Goal: Check status: Check status

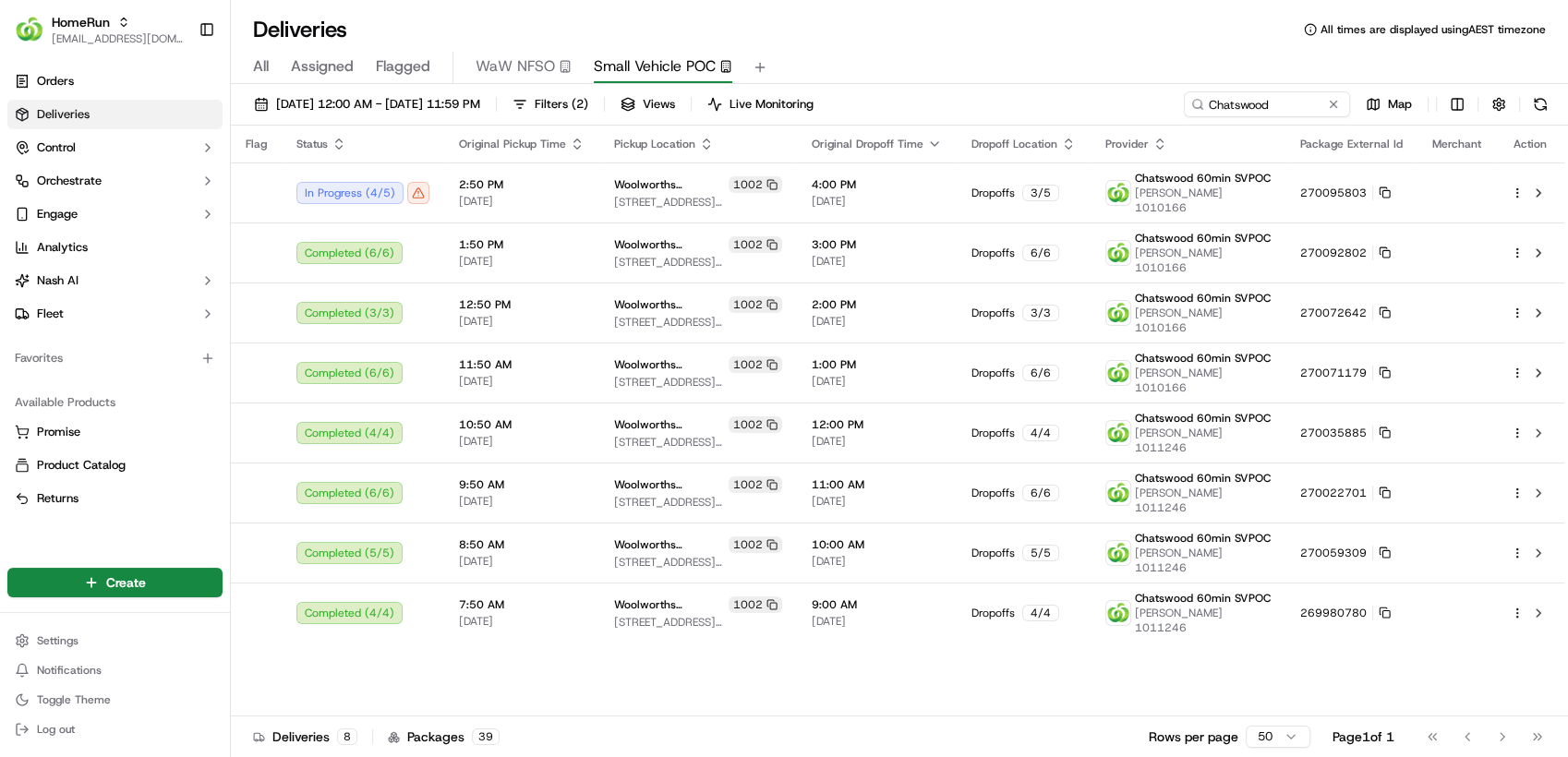
click at [1295, 99] on input "Chatswood" at bounding box center [1267, 104] width 166 height 26
click at [1347, 107] on div "Chatswood Map" at bounding box center [1368, 104] width 370 height 26
click at [1335, 105] on button at bounding box center [1333, 104] width 18 height 18
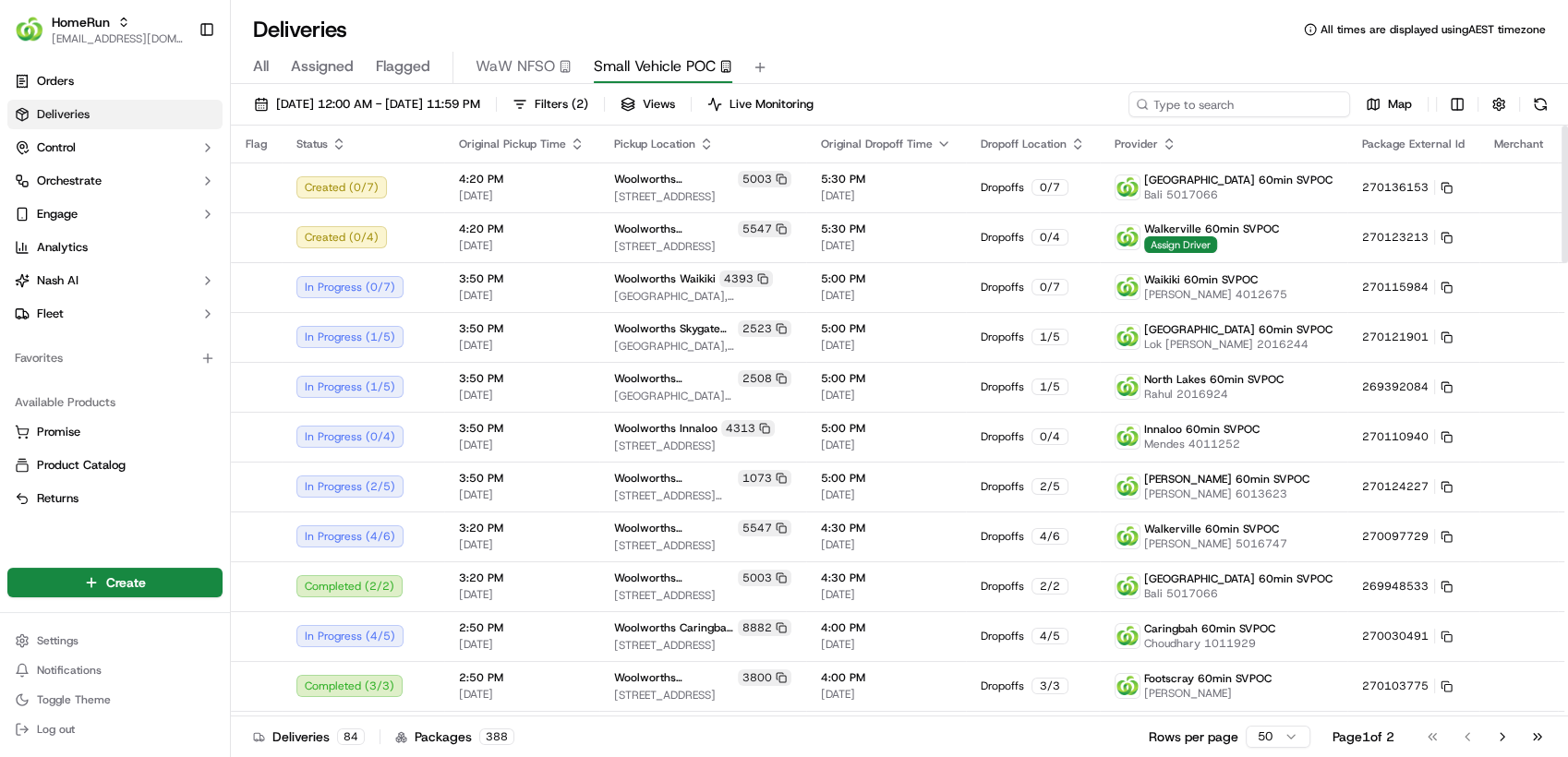
click at [1239, 111] on input at bounding box center [1239, 104] width 222 height 26
paste input "Woolworths [GEOGRAPHIC_DATA]"
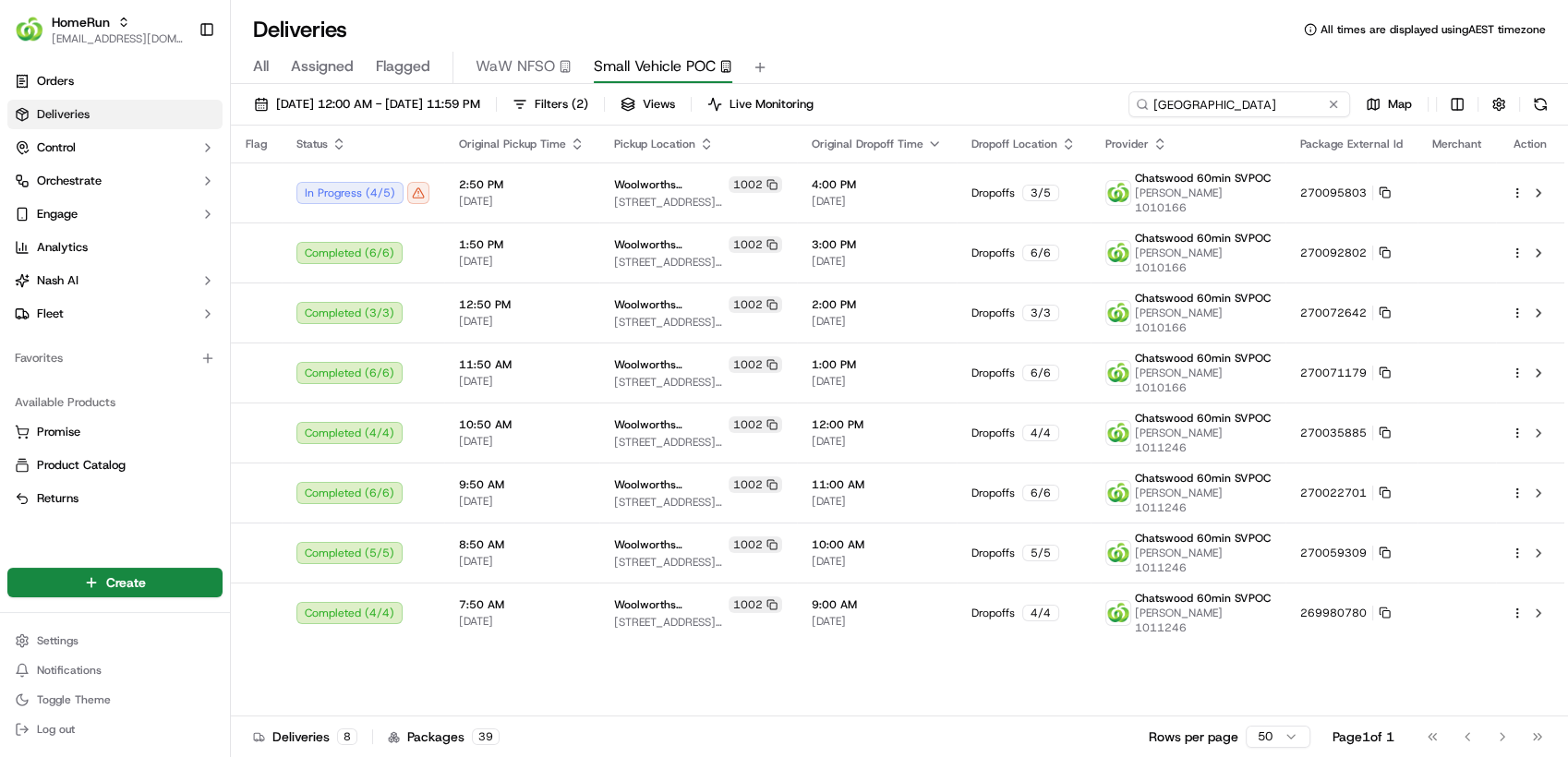
type input "[GEOGRAPHIC_DATA]"
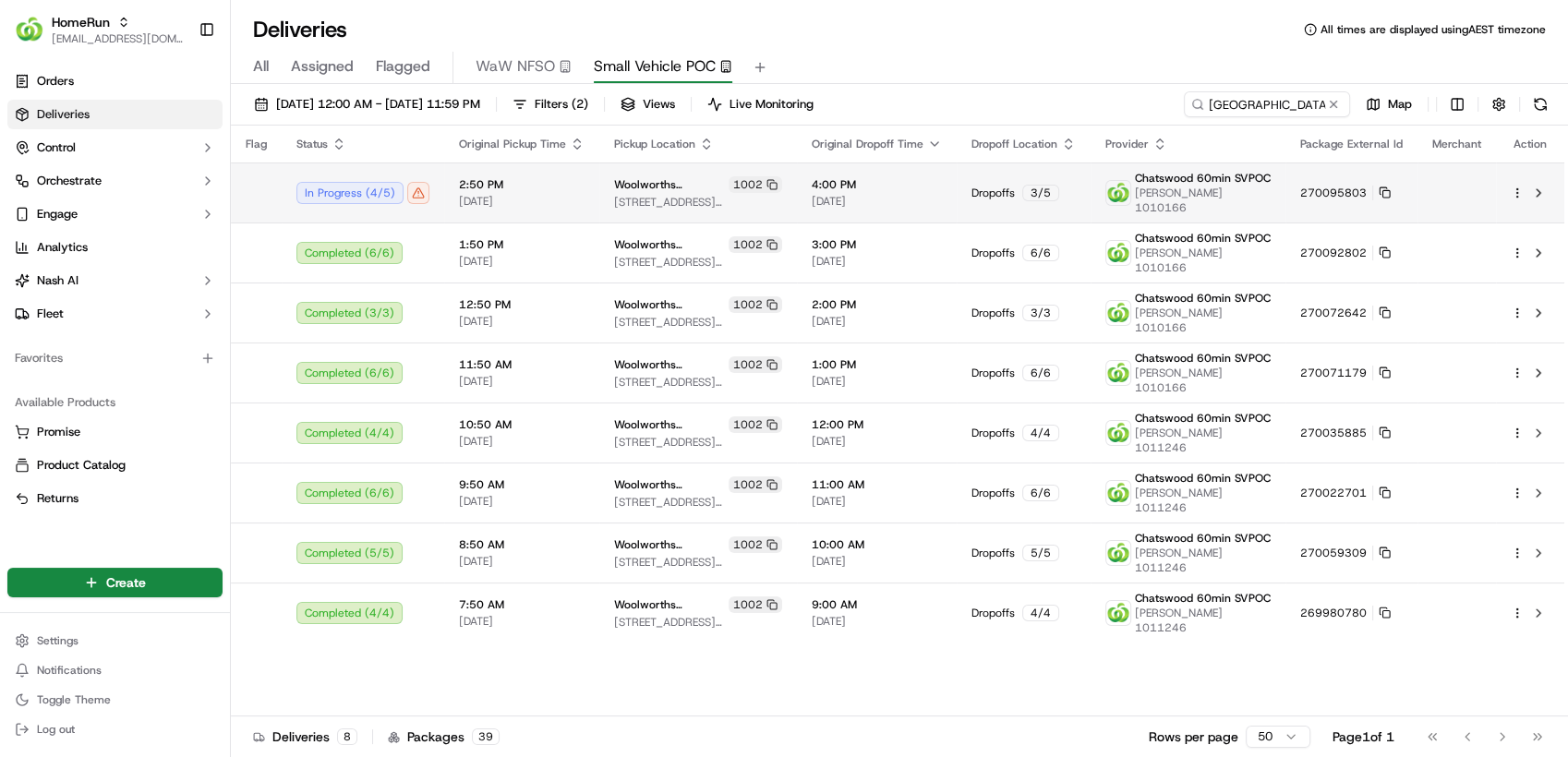
click at [1197, 187] on span "[PERSON_NAME] 1010166" at bounding box center [1202, 200] width 136 height 30
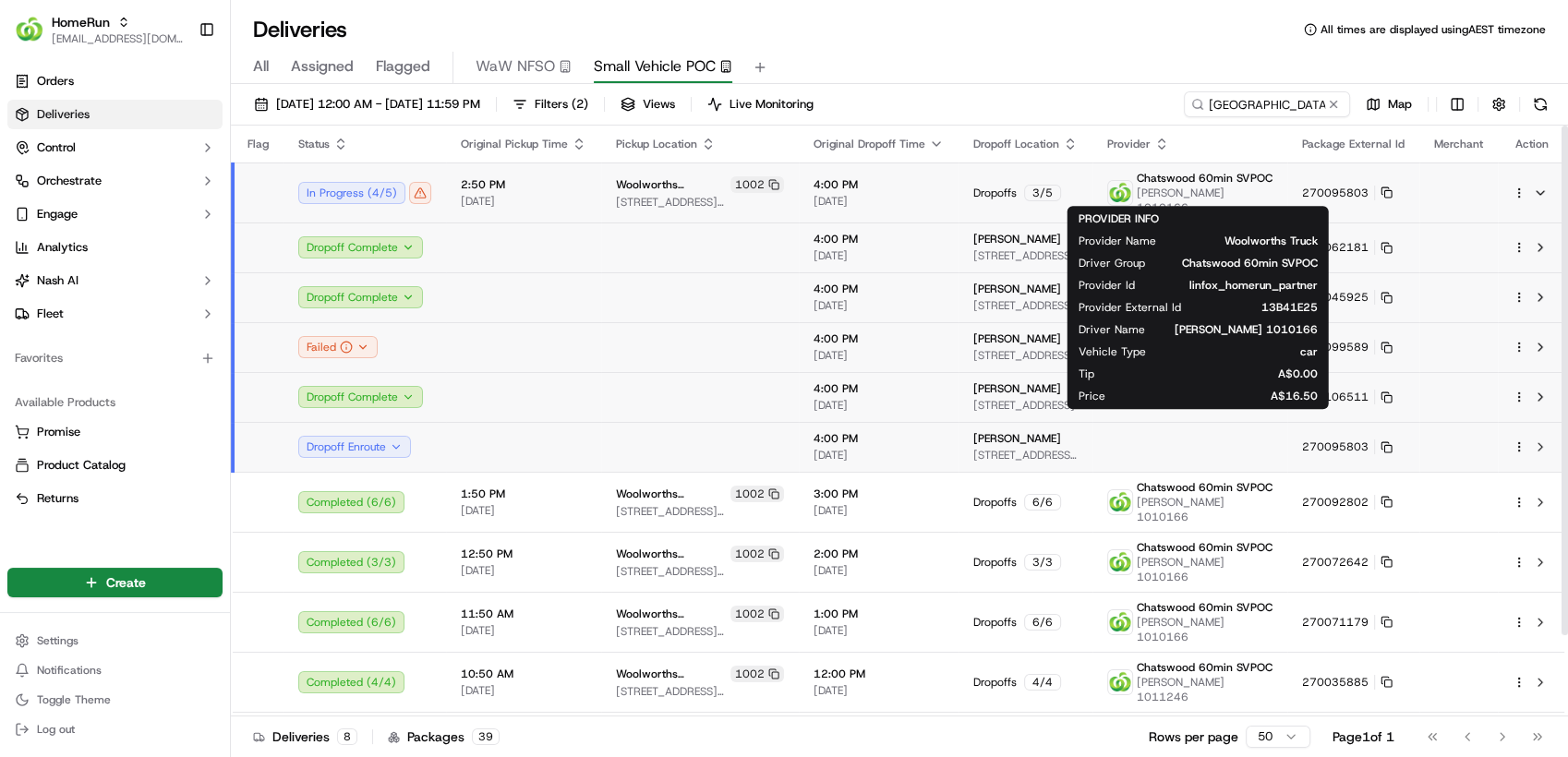
click at [1180, 184] on span "Chatswood 60min SVPOC" at bounding box center [1204, 177] width 136 height 14
